Goal: Find specific page/section: Find specific page/section

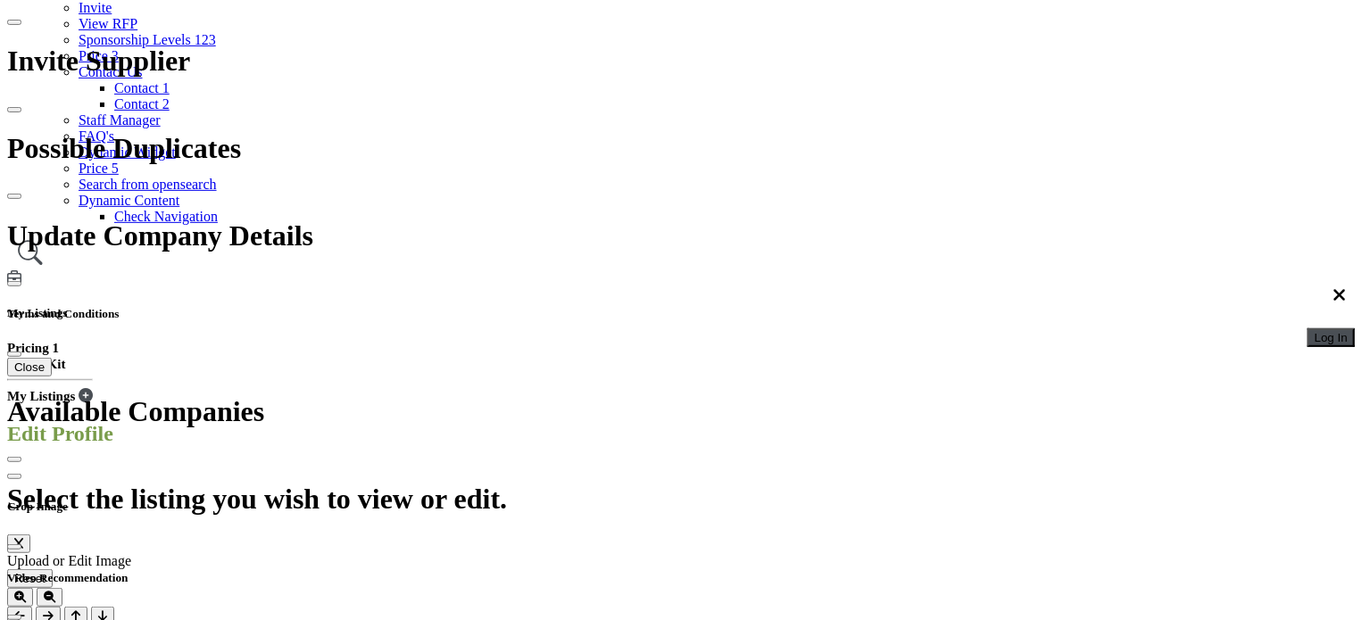
scroll to position [268, 0]
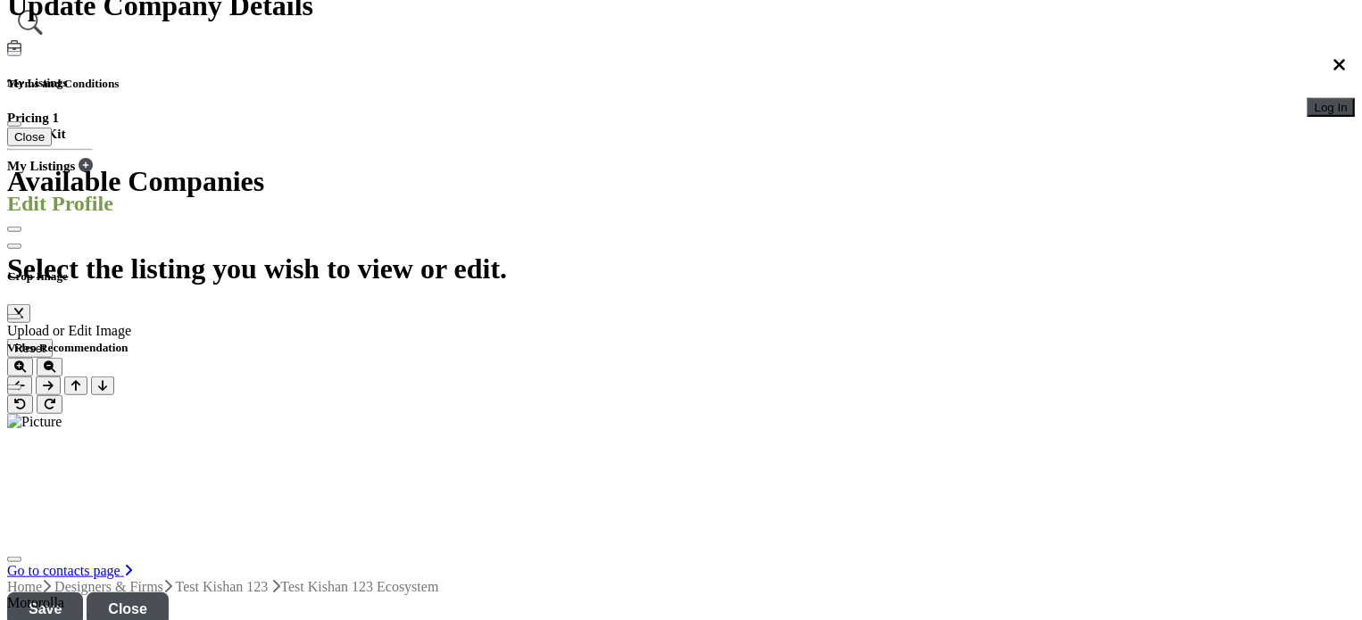
scroll to position [535, 0]
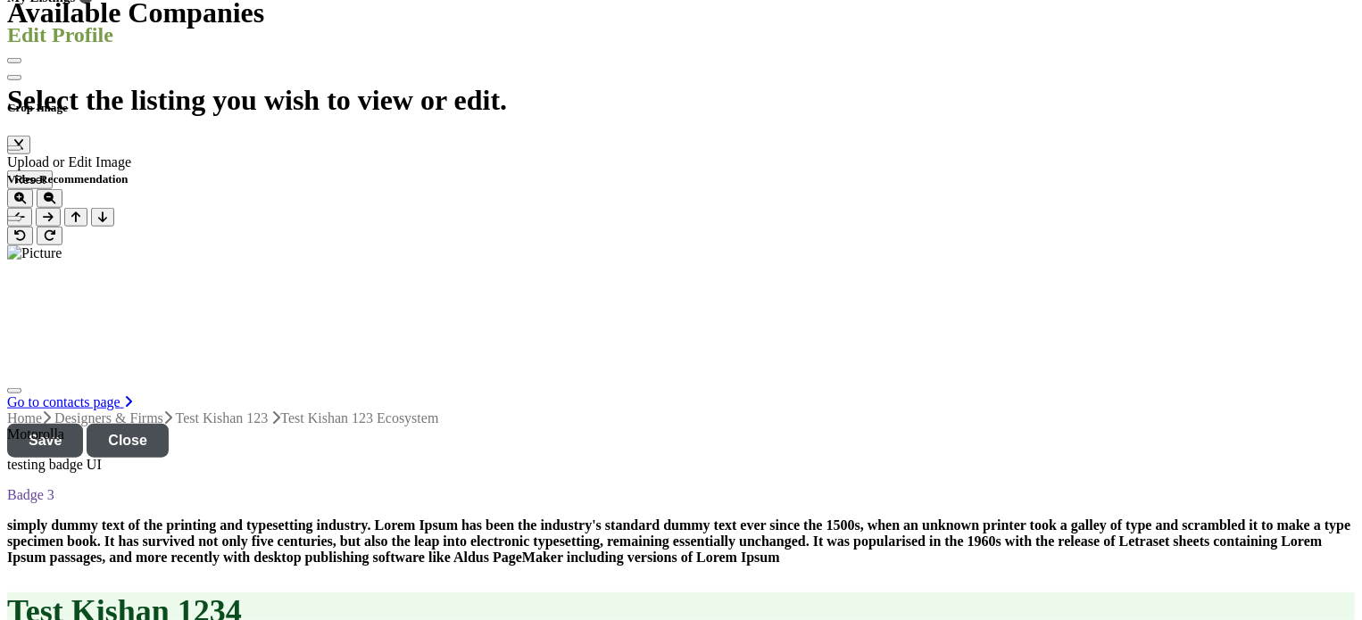
scroll to position [714, 0]
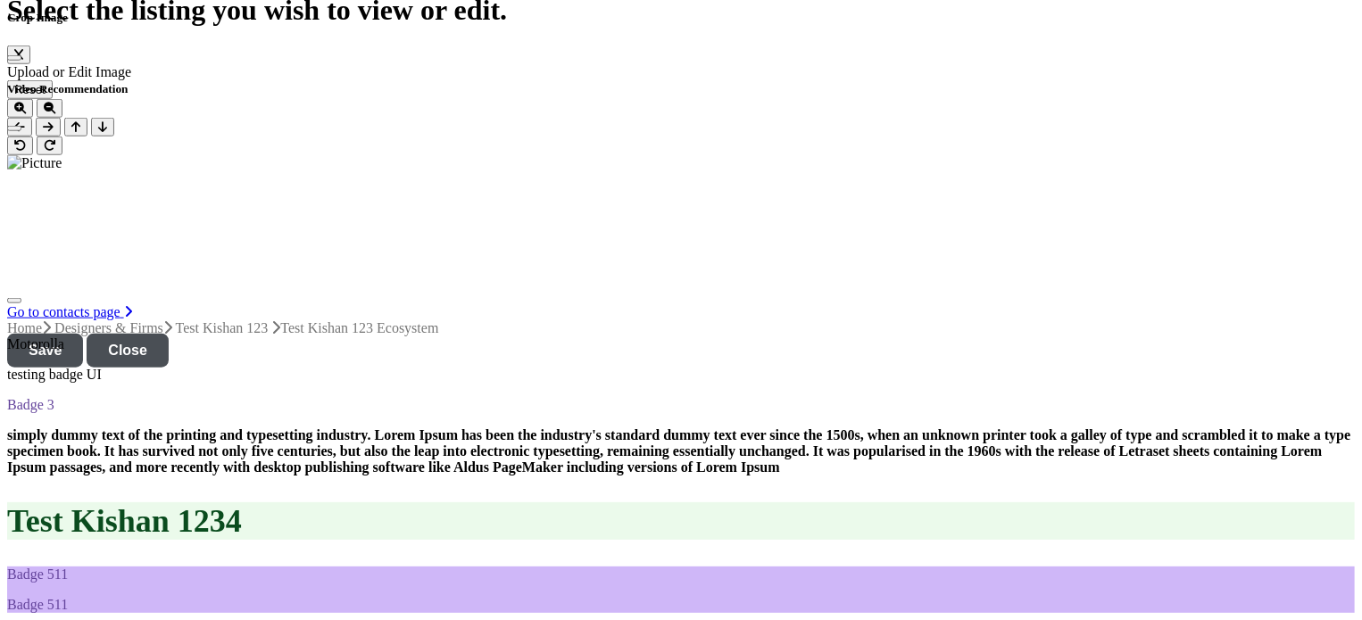
scroll to position [892, 0]
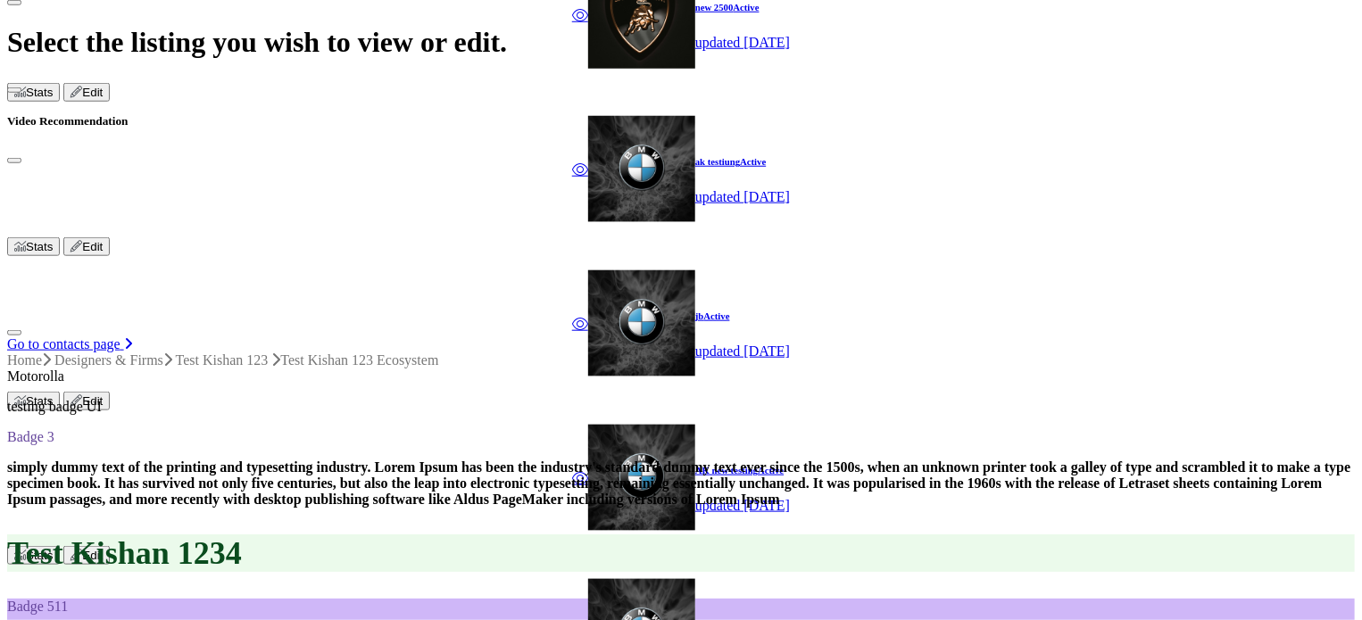
scroll to position [803, 0]
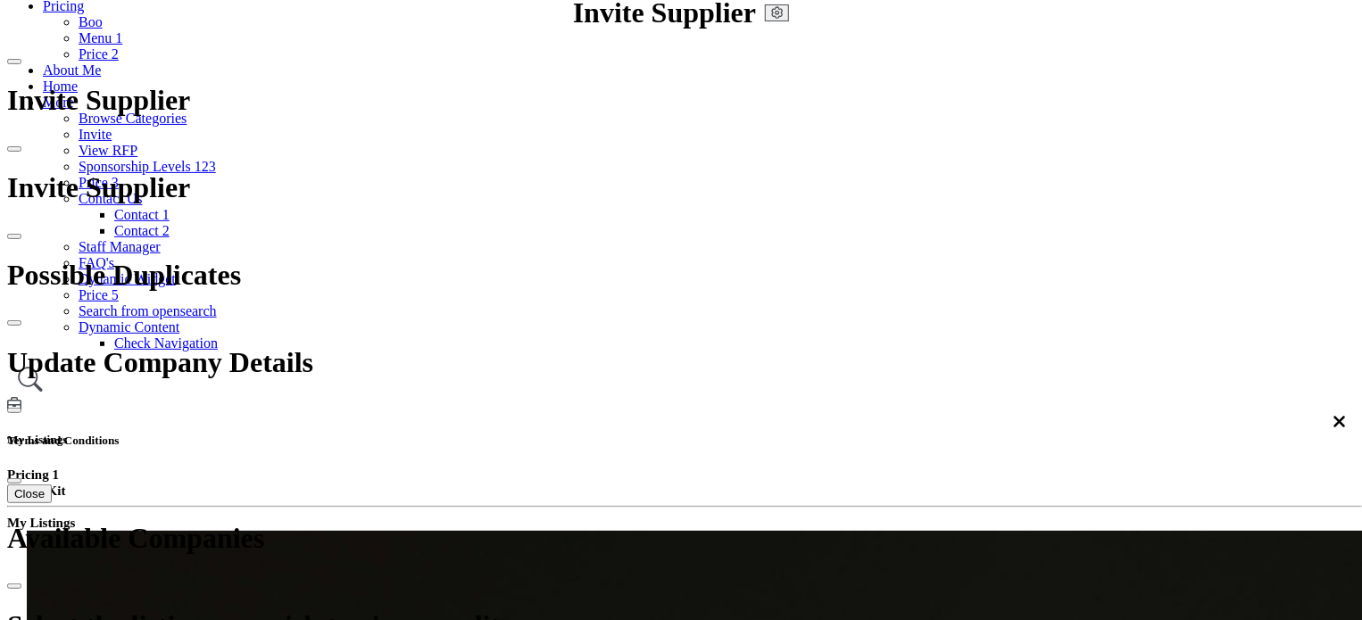
scroll to position [535, 0]
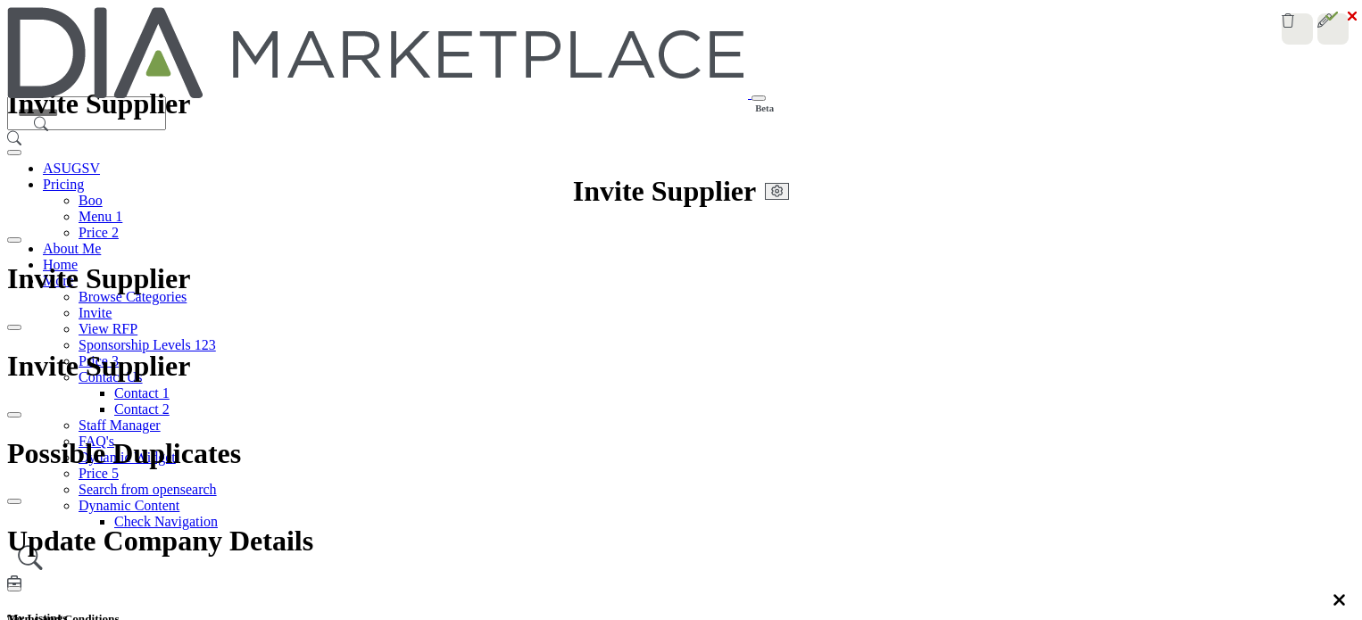
scroll to position [90, 0]
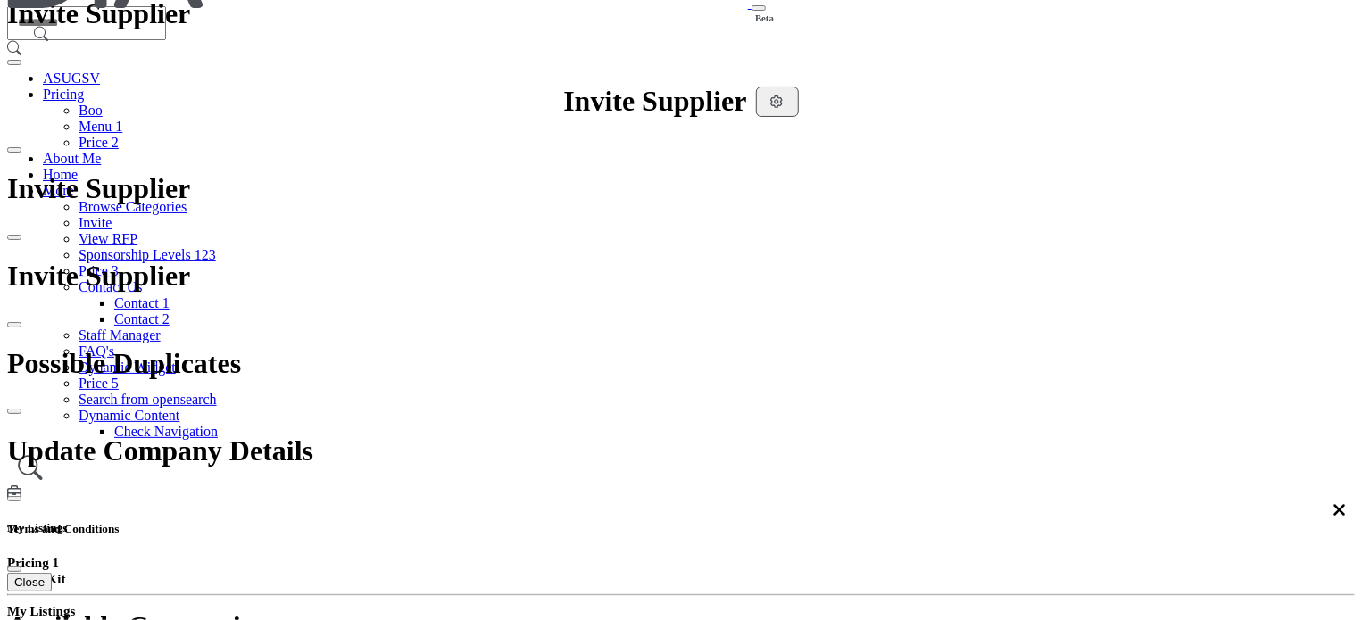
scroll to position [446, 0]
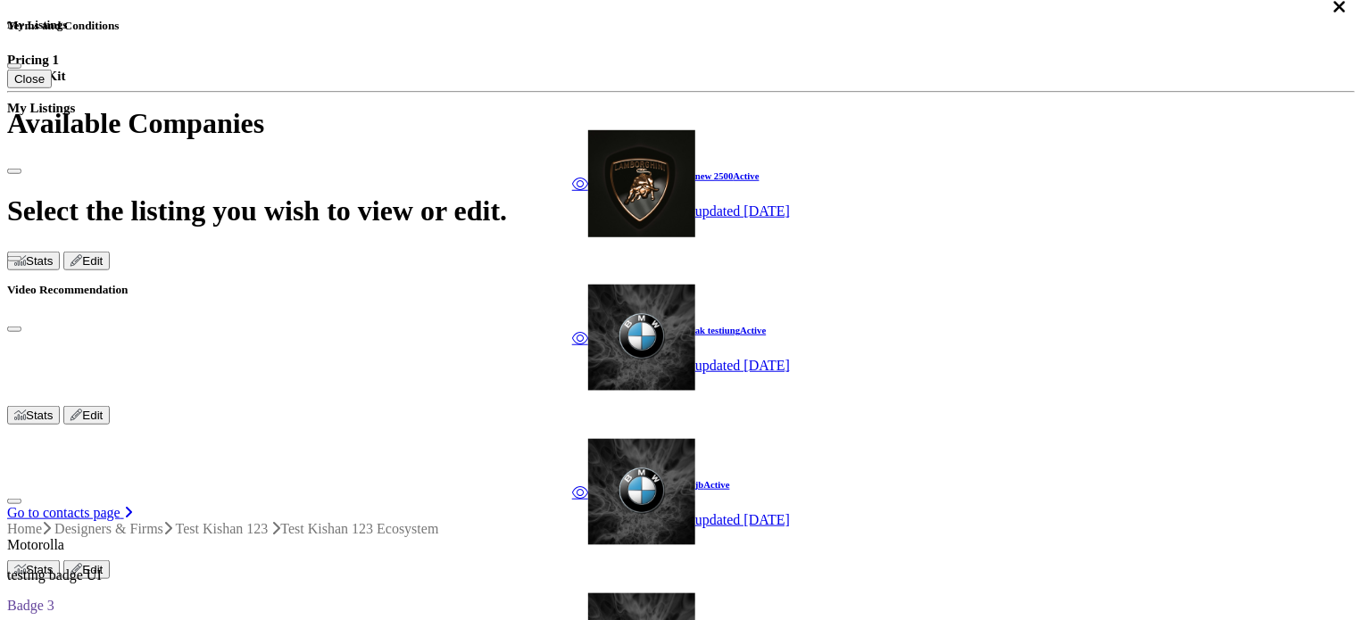
scroll to position [625, 0]
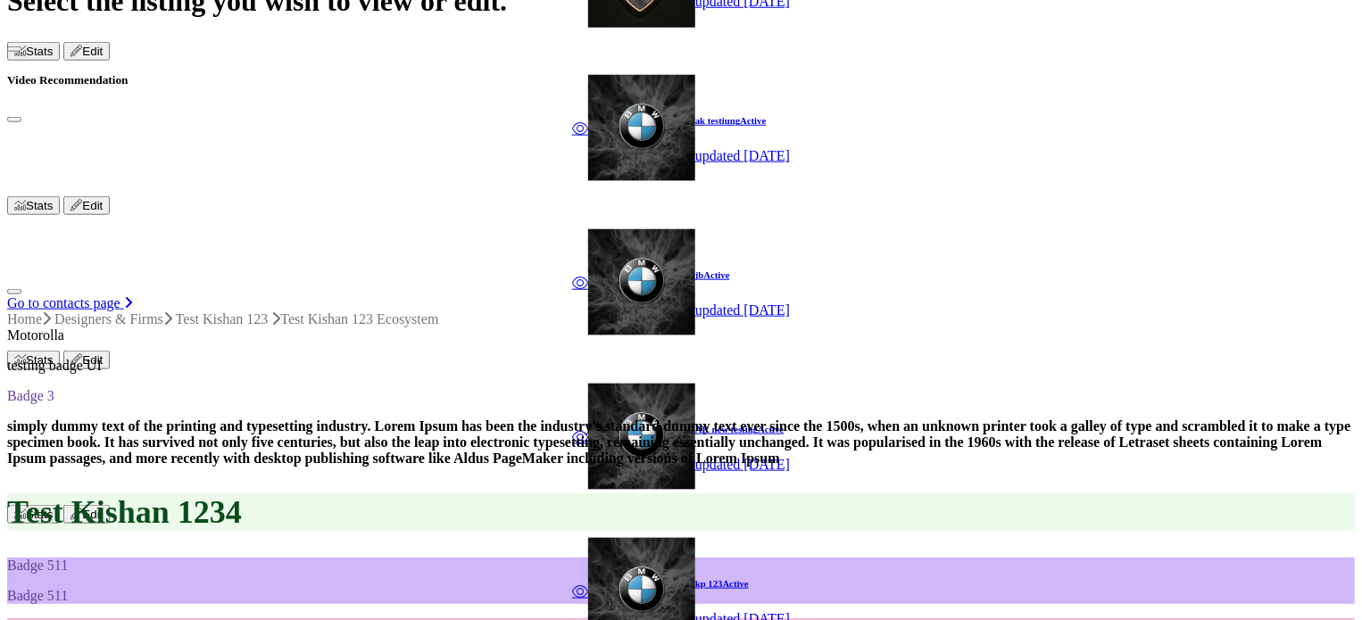
scroll to position [803, 0]
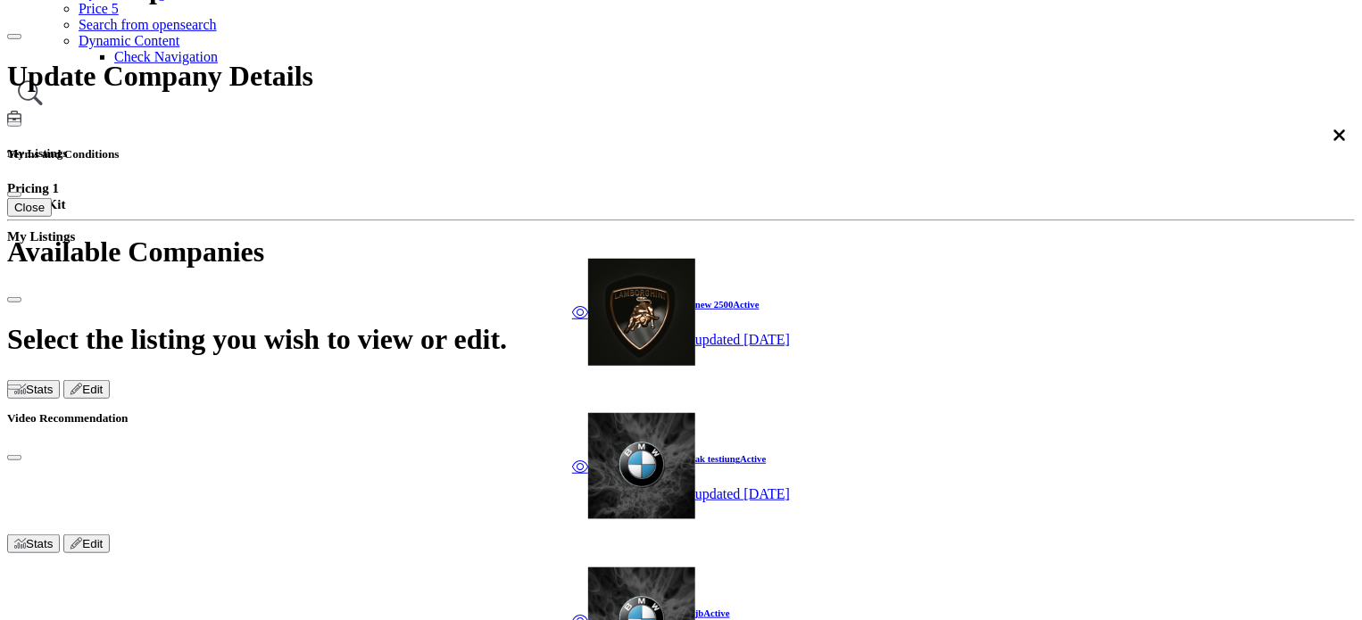
scroll to position [446, 0]
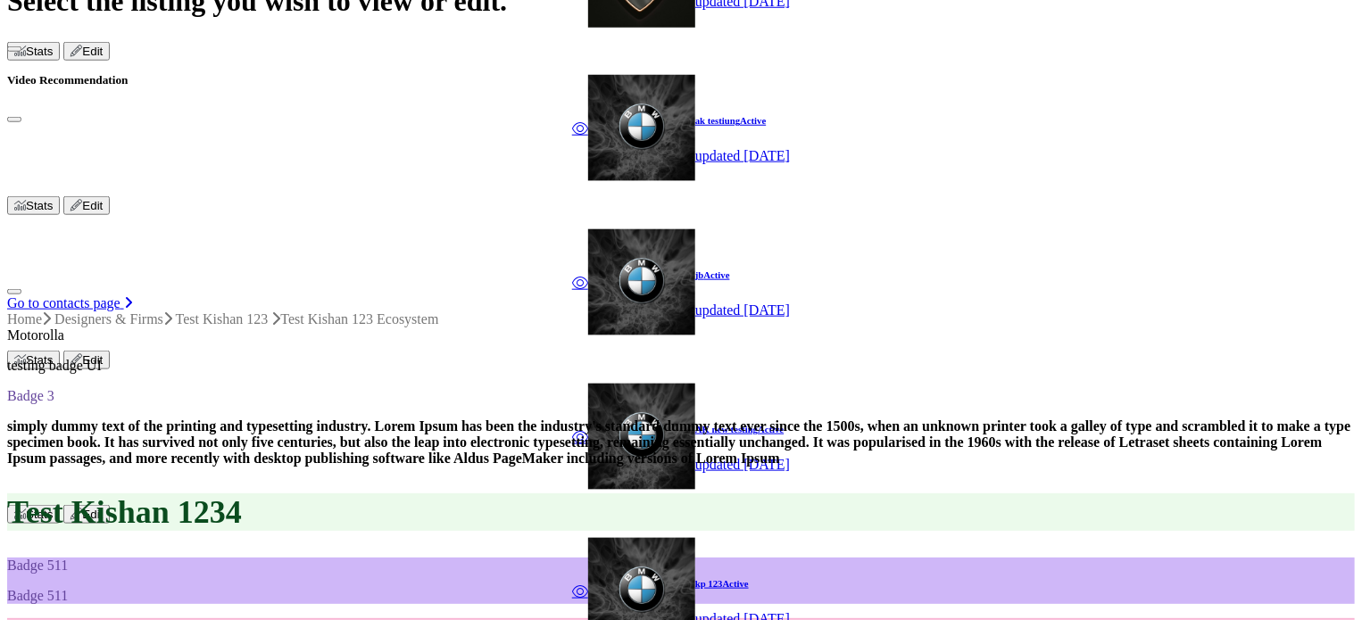
scroll to position [625, 0]
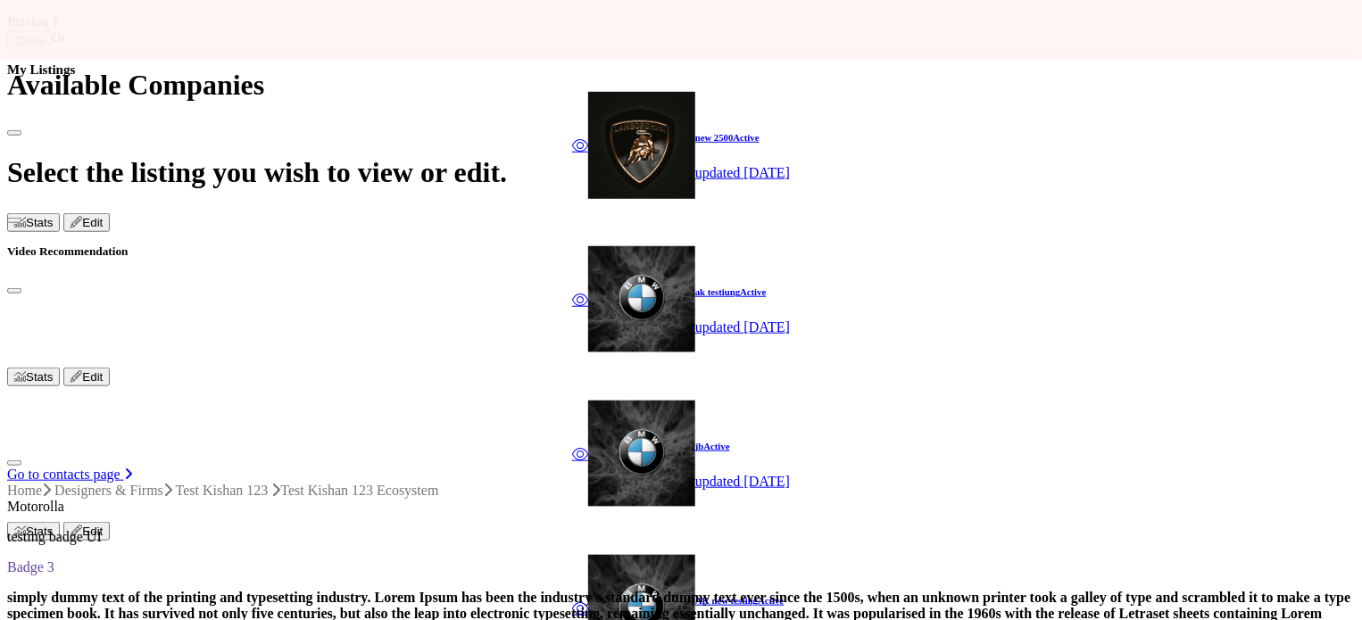
scroll to position [625, 0]
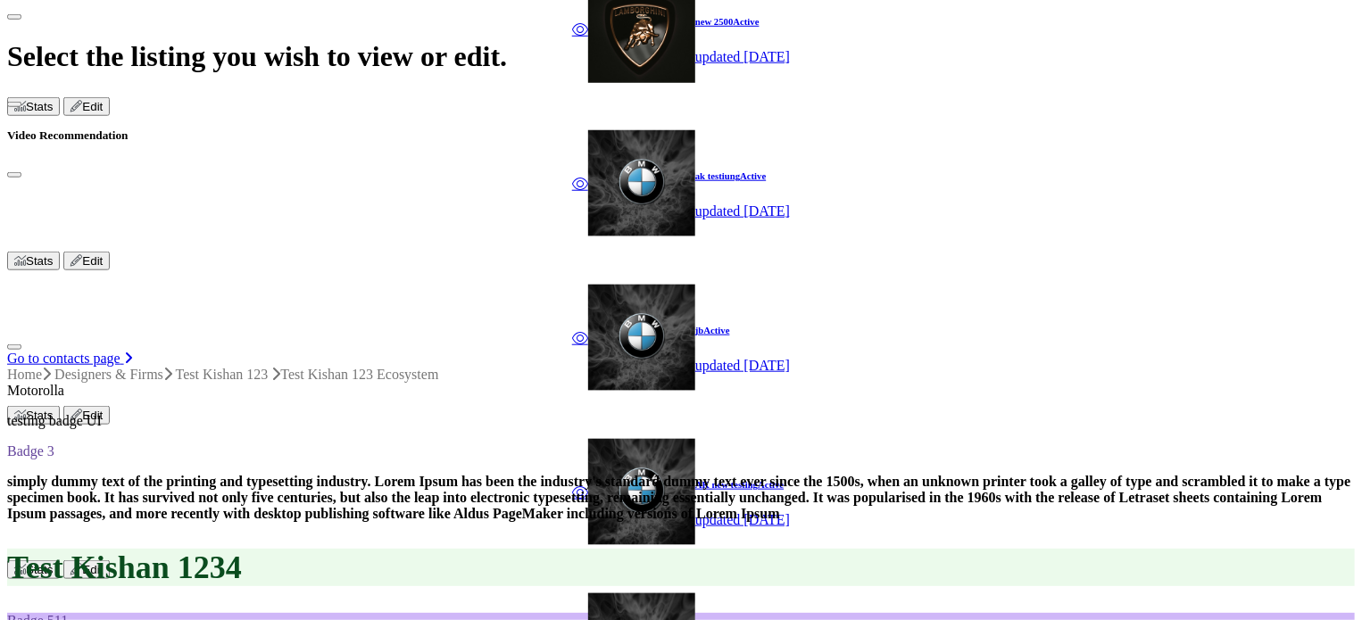
scroll to position [803, 0]
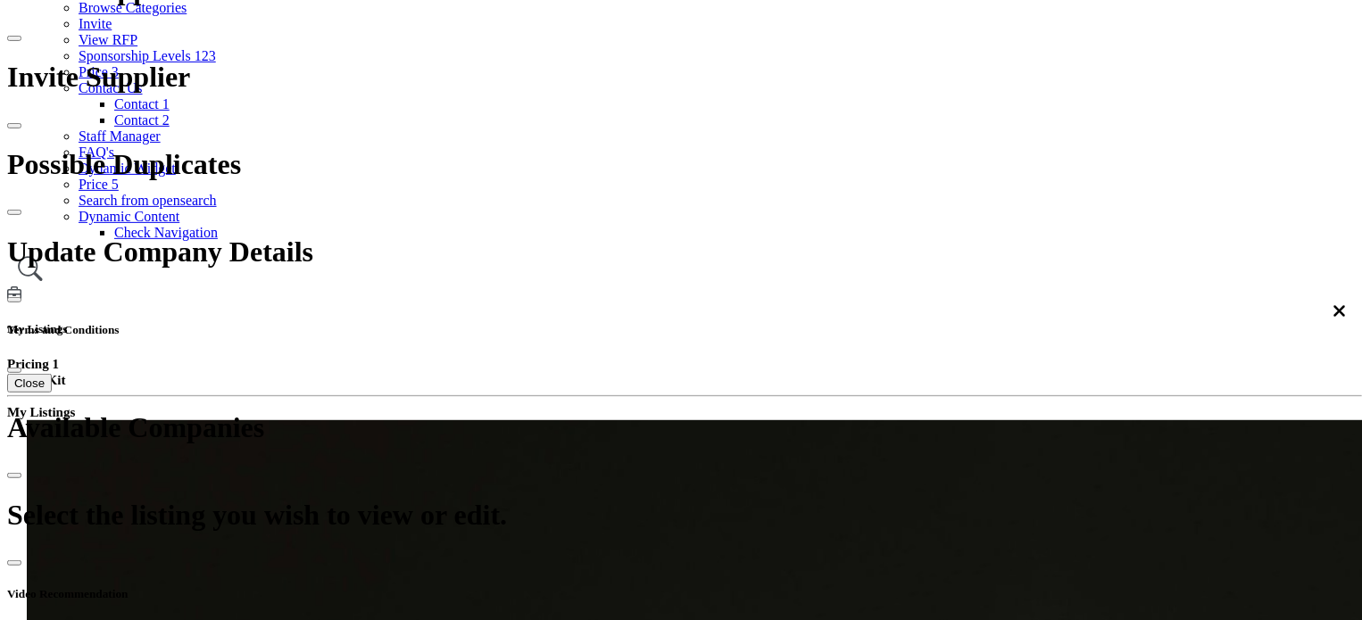
scroll to position [446, 0]
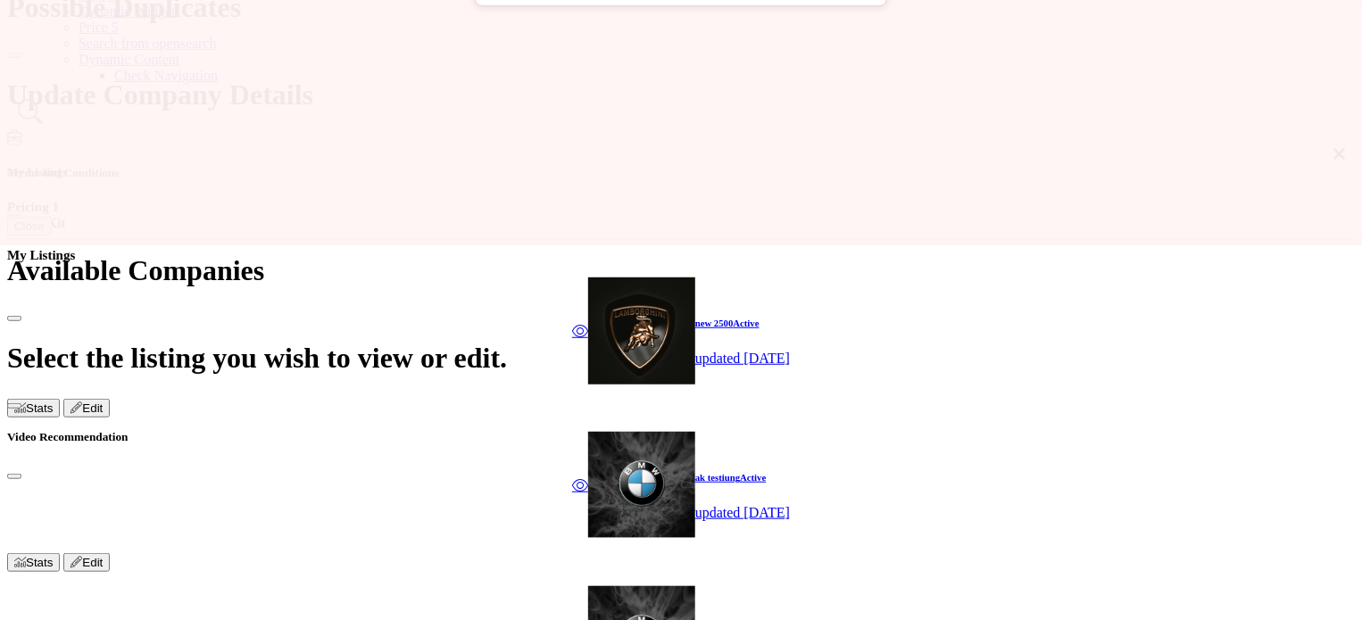
scroll to position [535, 0]
